Goal: Task Accomplishment & Management: Use online tool/utility

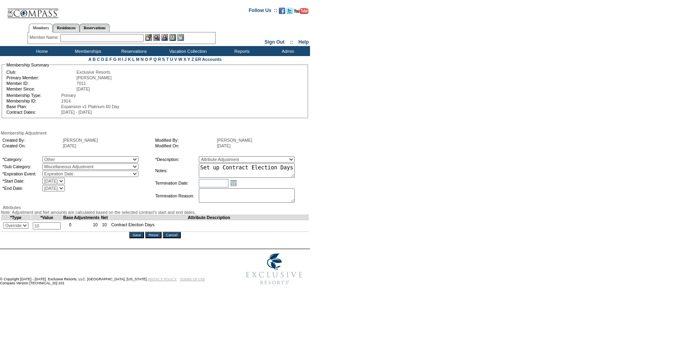
click at [176, 238] on input "Cancel" at bounding box center [172, 235] width 18 height 6
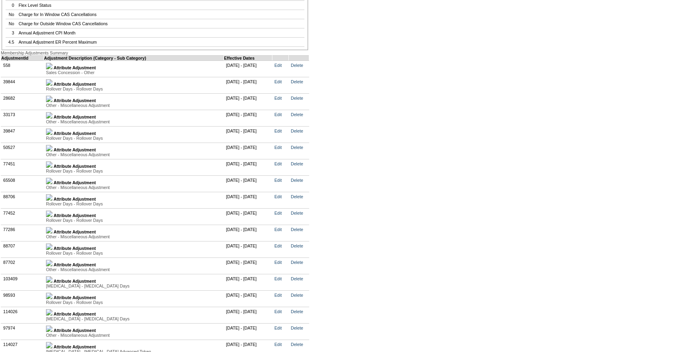
scroll to position [1798, 0]
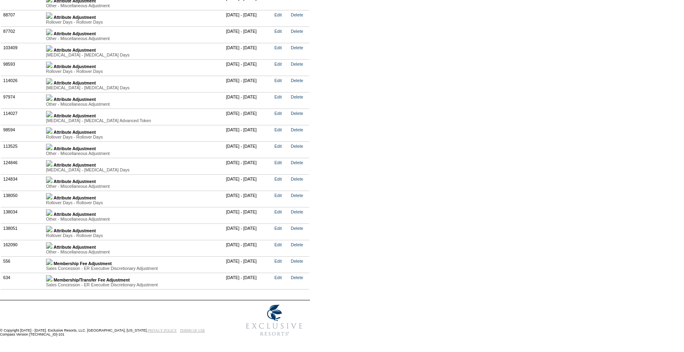
click at [52, 245] on img at bounding box center [49, 245] width 6 height 6
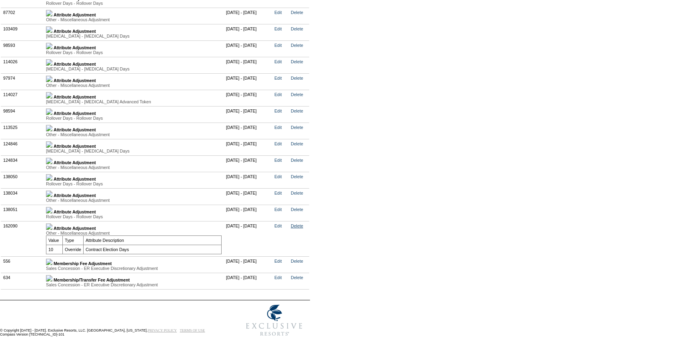
click at [303, 228] on link "Delete" at bounding box center [297, 225] width 12 height 5
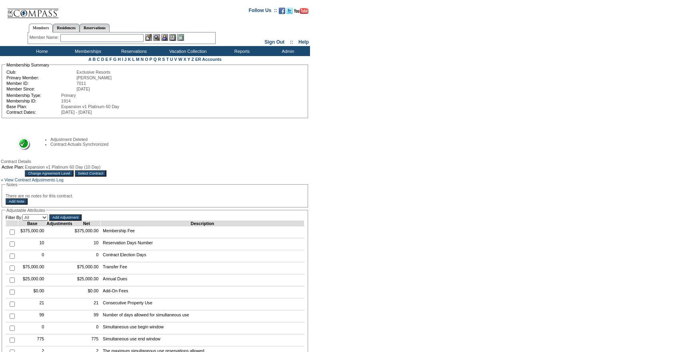
click at [107, 176] on input "Select Contract" at bounding box center [91, 173] width 32 height 6
